Goal: Task Accomplishment & Management: Manage account settings

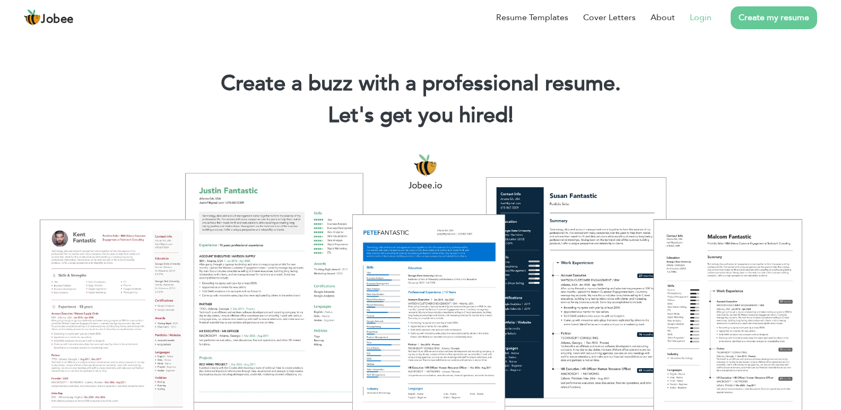
click at [696, 17] on link "Login" at bounding box center [701, 17] width 22 height 13
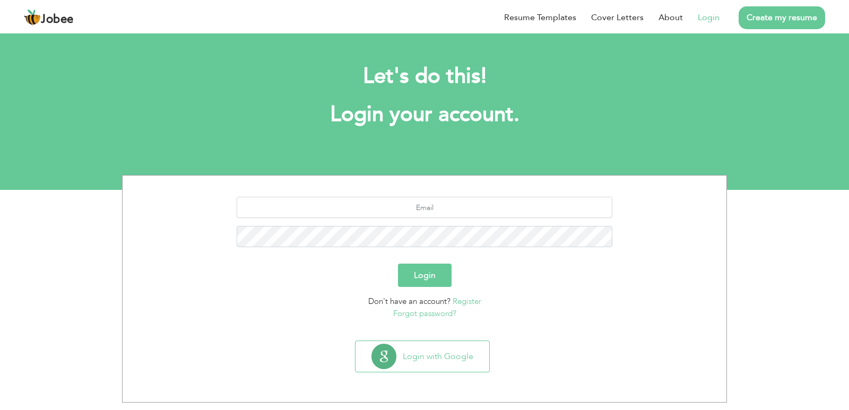
click at [466, 302] on link "Register" at bounding box center [467, 301] width 29 height 11
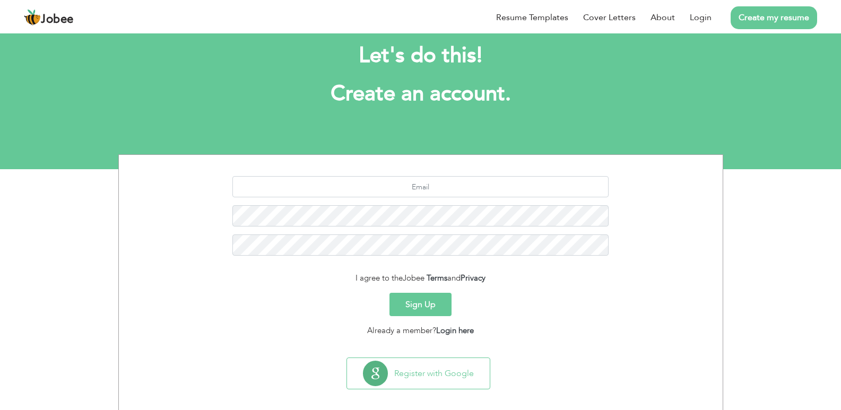
scroll to position [30, 0]
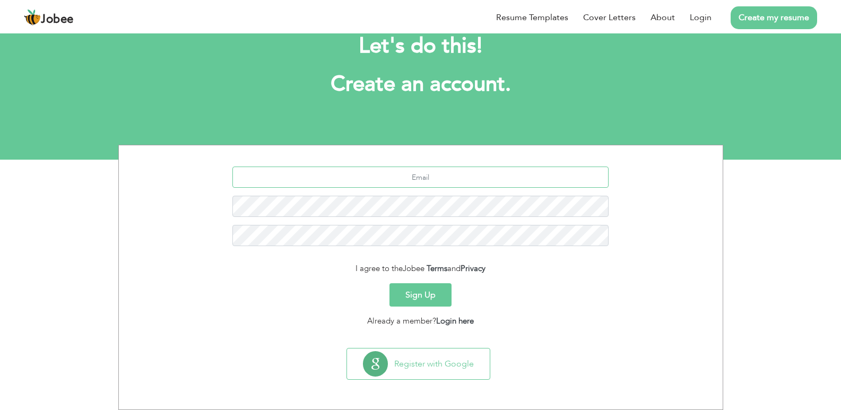
click at [417, 179] on input "text" at bounding box center [420, 177] width 376 height 21
type input "fozia@easy-tax.co.uk"
click at [389, 283] on button "Sign Up" at bounding box center [420, 294] width 62 height 23
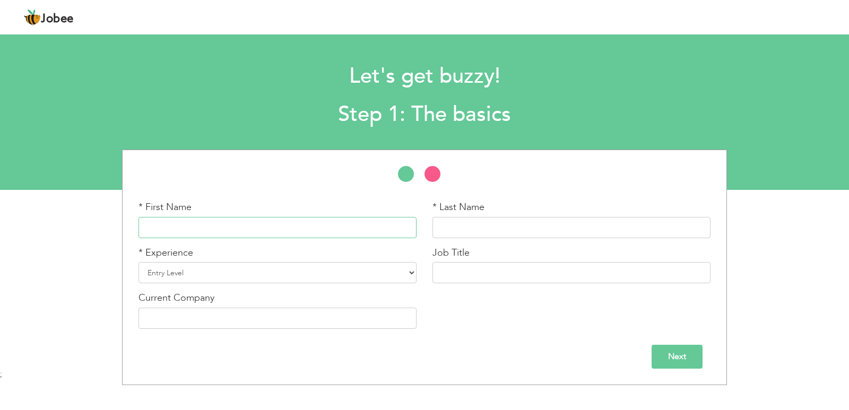
click at [292, 226] on input "text" at bounding box center [277, 227] width 278 height 21
type input "Fozia"
click at [467, 230] on input "text" at bounding box center [571, 227] width 278 height 21
type input "Kanwal"
click at [236, 280] on select "Entry Level Less than 1 Year 1 Year 2 Years 3 Years 4 Years 5 Years 6 Years 7 Y…" at bounding box center [277, 272] width 278 height 21
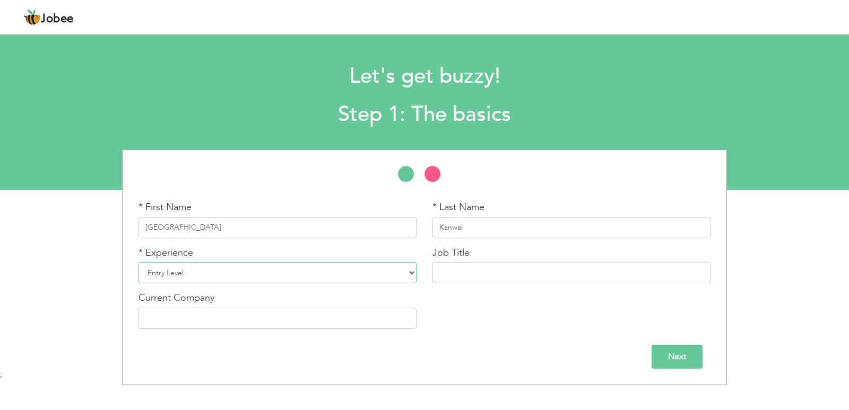
click at [236, 280] on select "Entry Level Less than 1 Year 1 Year 2 Years 3 Years 4 Years 5 Years 6 Years 7 Y…" at bounding box center [277, 272] width 278 height 21
click at [138, 262] on select "Entry Level Less than 1 Year 1 Year 2 Years 3 Years 4 Years 5 Years 6 Years 7 Y…" at bounding box center [277, 272] width 278 height 21
click at [318, 278] on select "Entry Level Less than 1 Year 1 Year 2 Years 3 Years 4 Years 5 Years 6 Years 7 Y…" at bounding box center [277, 272] width 278 height 21
select select "9"
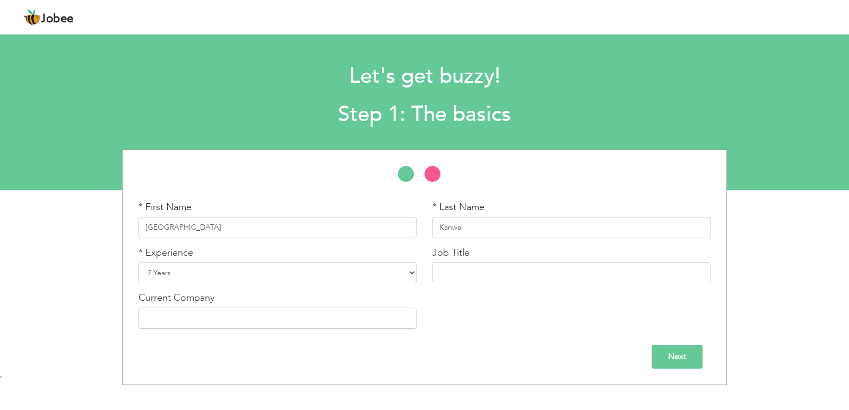
click at [138, 262] on select "Entry Level Less than 1 Year 1 Year 2 Years 3 Years 4 Years 5 Years 6 Years 7 Y…" at bounding box center [277, 272] width 278 height 21
click at [497, 276] on input "text" at bounding box center [571, 272] width 278 height 21
type input "HR Executive"
click at [262, 322] on input "text" at bounding box center [277, 318] width 278 height 21
type input "Easytax"
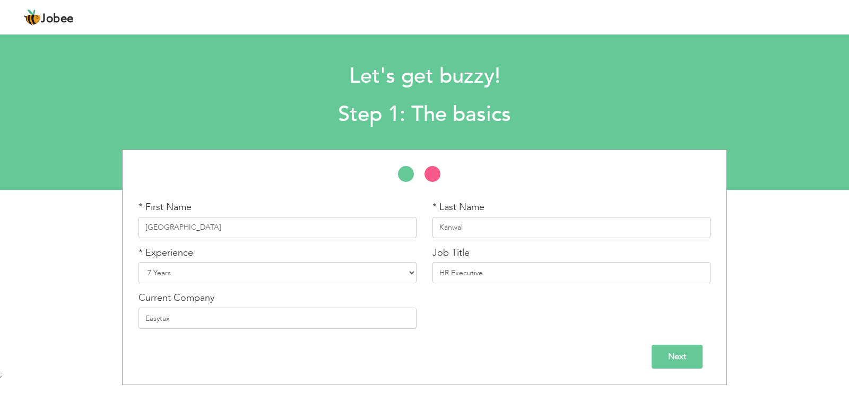
click at [548, 349] on div "Next" at bounding box center [424, 357] width 572 height 24
click at [672, 360] on input "Next" at bounding box center [677, 357] width 51 height 24
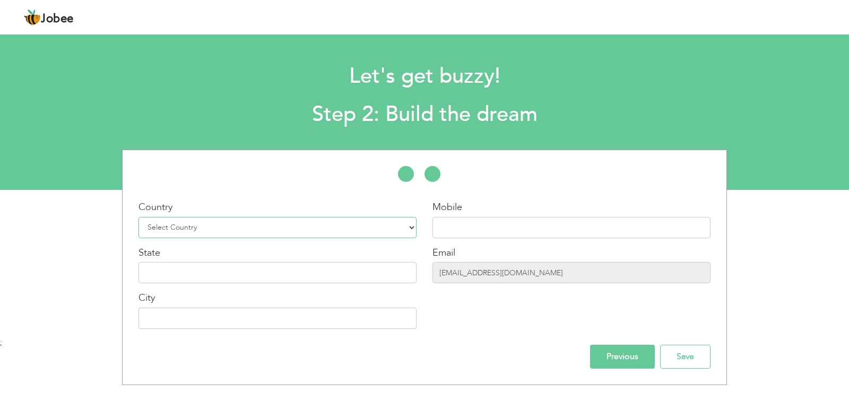
click at [380, 232] on select "Select Country Afghanistan Albania Algeria American Samoa Andorra Angola Anguil…" at bounding box center [277, 227] width 278 height 21
select select "166"
click at [138, 217] on select "Select Country Afghanistan Albania Algeria American Samoa Andorra Angola Anguil…" at bounding box center [277, 227] width 278 height 21
click at [468, 223] on input "text" at bounding box center [571, 227] width 278 height 21
type input "03148829754"
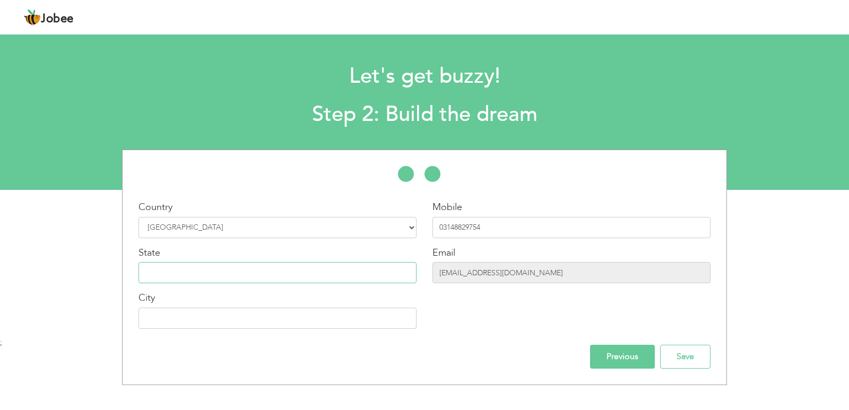
click at [284, 270] on input "text" at bounding box center [277, 272] width 278 height 21
type input "Punjab"
type input "Faisalabad"
click at [676, 356] on input "Save" at bounding box center [685, 357] width 50 height 24
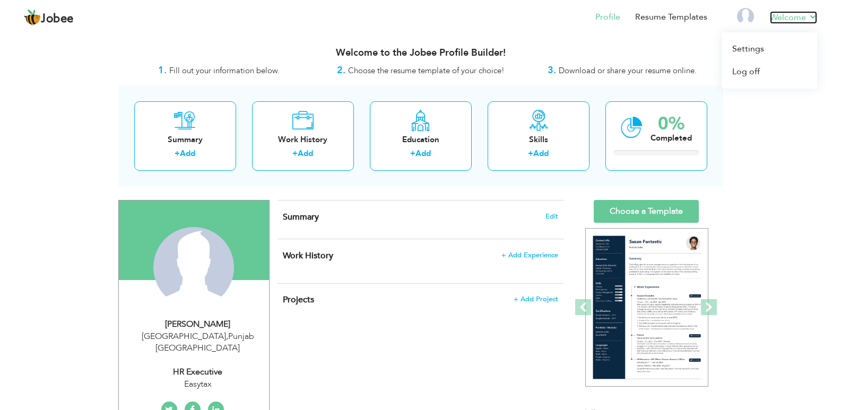
click at [811, 15] on link "Welcome" at bounding box center [793, 17] width 47 height 13
click at [611, 21] on link "Profile" at bounding box center [607, 17] width 25 height 12
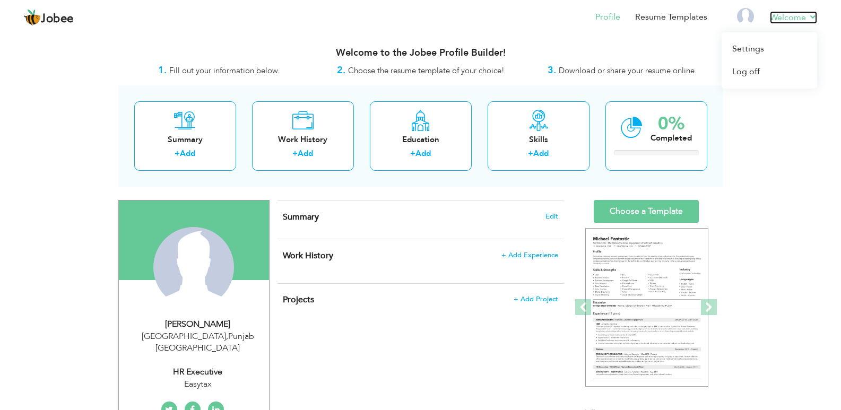
click at [810, 16] on link "Welcome" at bounding box center [793, 17] width 47 height 13
click at [758, 52] on link "Settings" at bounding box center [770, 49] width 96 height 23
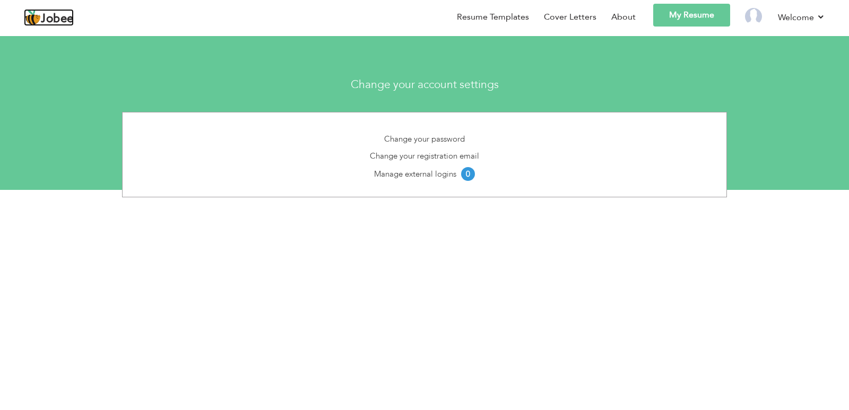
click at [39, 21] on img at bounding box center [32, 17] width 17 height 17
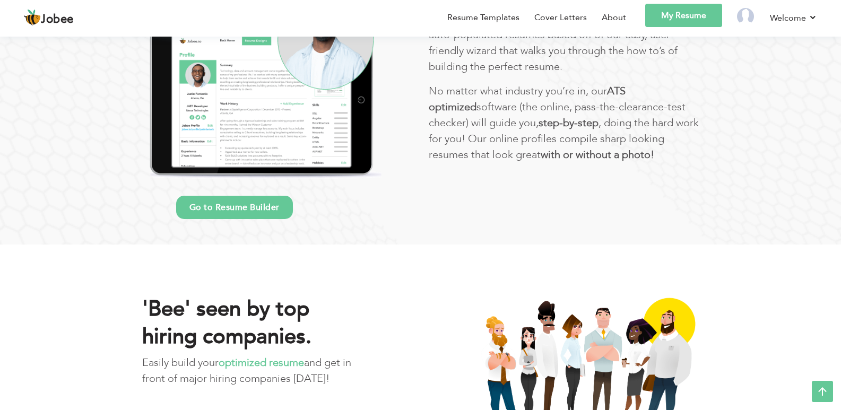
scroll to position [626, 0]
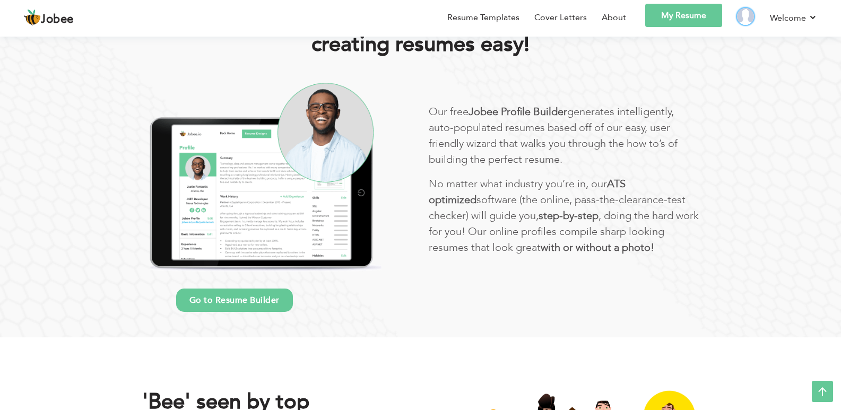
click at [743, 13] on img at bounding box center [745, 16] width 17 height 17
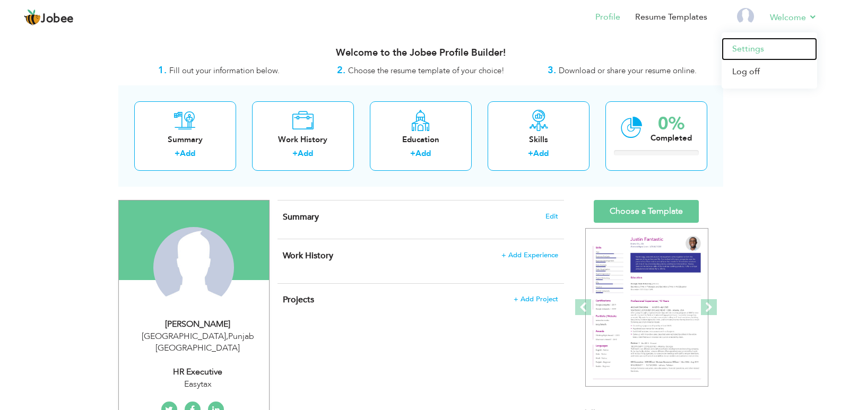
click at [751, 48] on link "Settings" at bounding box center [770, 49] width 96 height 23
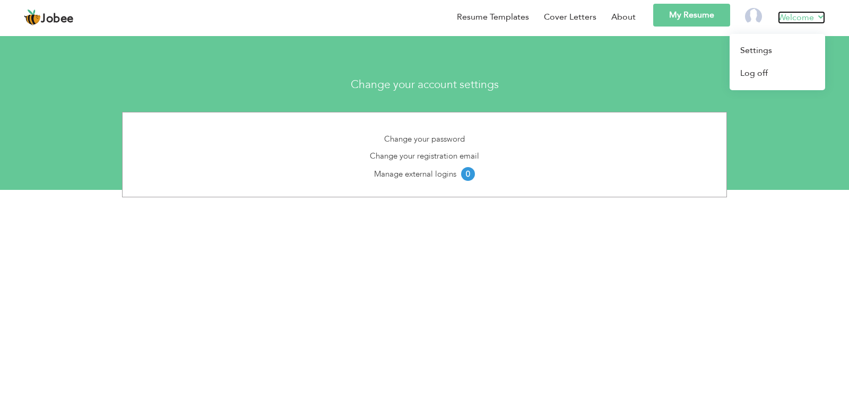
click at [819, 13] on link "Welcome" at bounding box center [801, 17] width 47 height 13
click at [773, 55] on link "Settings" at bounding box center [778, 50] width 96 height 23
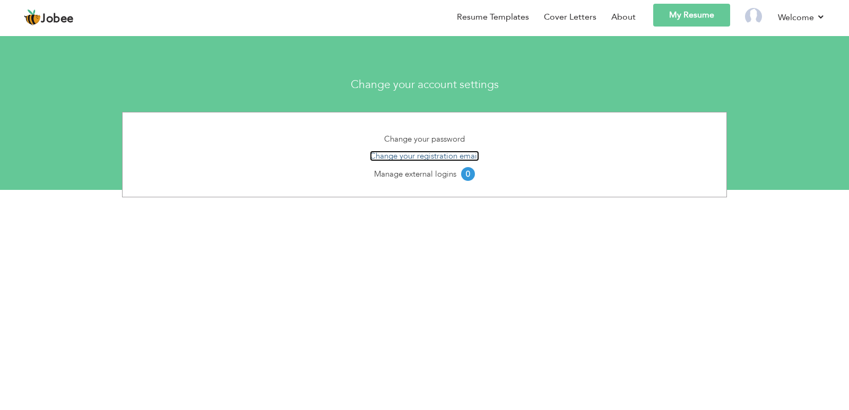
click at [459, 158] on link "Change your registration email" at bounding box center [424, 156] width 109 height 11
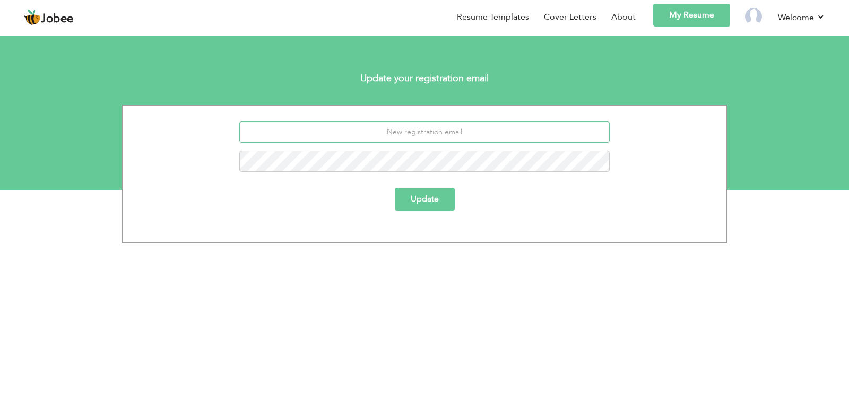
click at [454, 128] on input "email" at bounding box center [424, 132] width 371 height 21
type input "f"
type input "[EMAIL_ADDRESS][DOMAIN_NAME]"
click at [395, 188] on button "Update" at bounding box center [425, 199] width 60 height 23
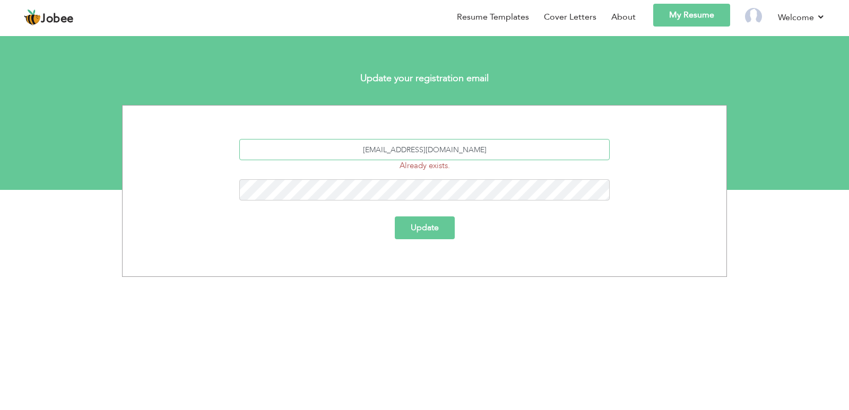
drag, startPoint x: 483, startPoint y: 152, endPoint x: 368, endPoint y: 137, distance: 116.1
click at [368, 137] on div "sychonaz@gmail.com Already exists. Update" at bounding box center [424, 191] width 605 height 172
type input "foziakanwal5981@gmail.com"
click at [395, 216] on button "Update" at bounding box center [425, 227] width 60 height 23
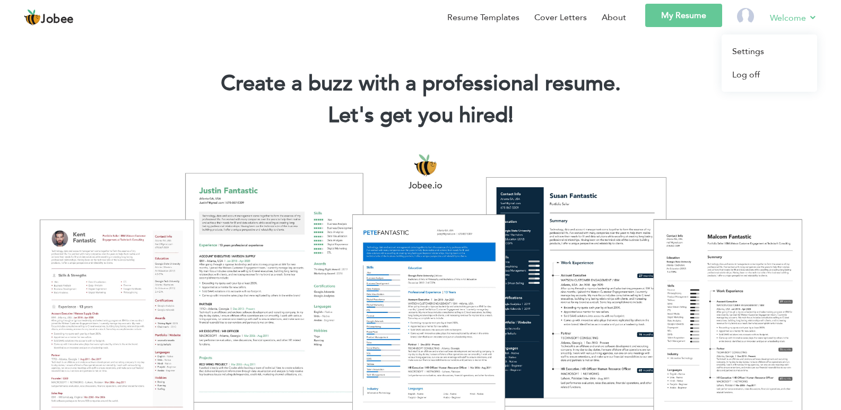
click at [808, 18] on link "Welcome" at bounding box center [793, 17] width 47 height 13
click at [750, 75] on link "Log off" at bounding box center [770, 74] width 96 height 23
